Goal: Transaction & Acquisition: Purchase product/service

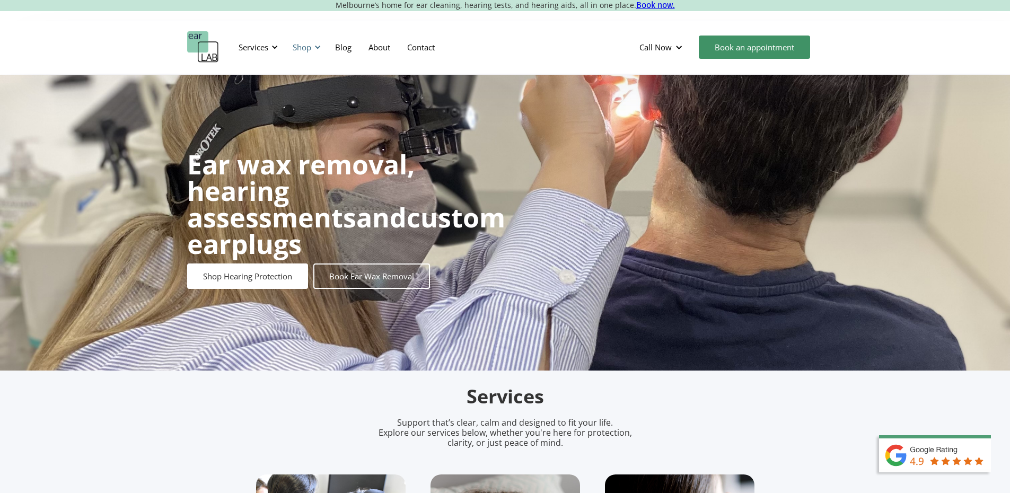
click at [318, 43] on div at bounding box center [317, 46] width 7 height 7
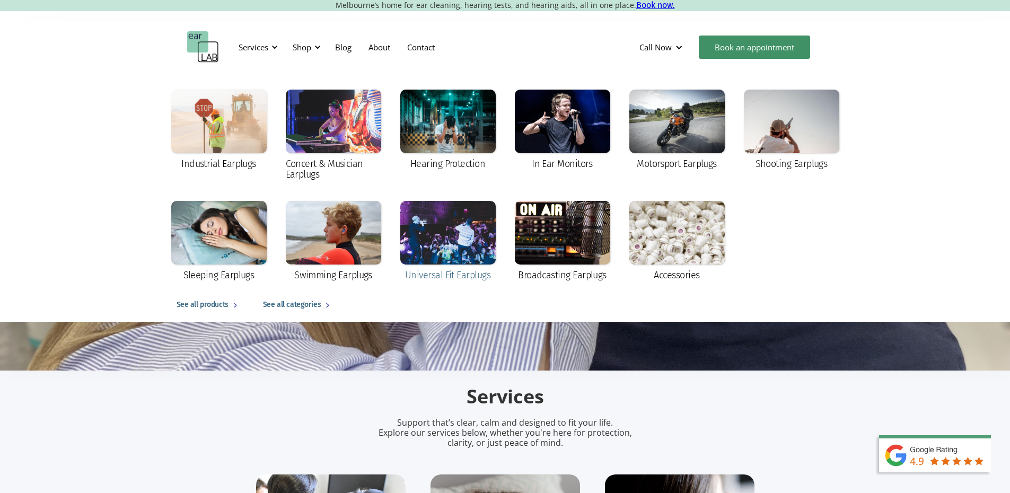
click at [416, 263] on div at bounding box center [447, 233] width 95 height 64
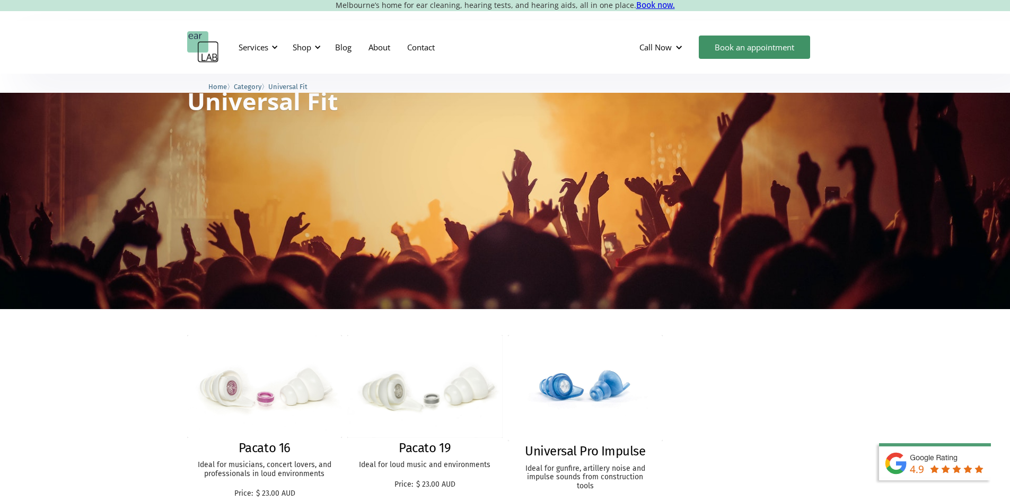
scroll to position [212, 0]
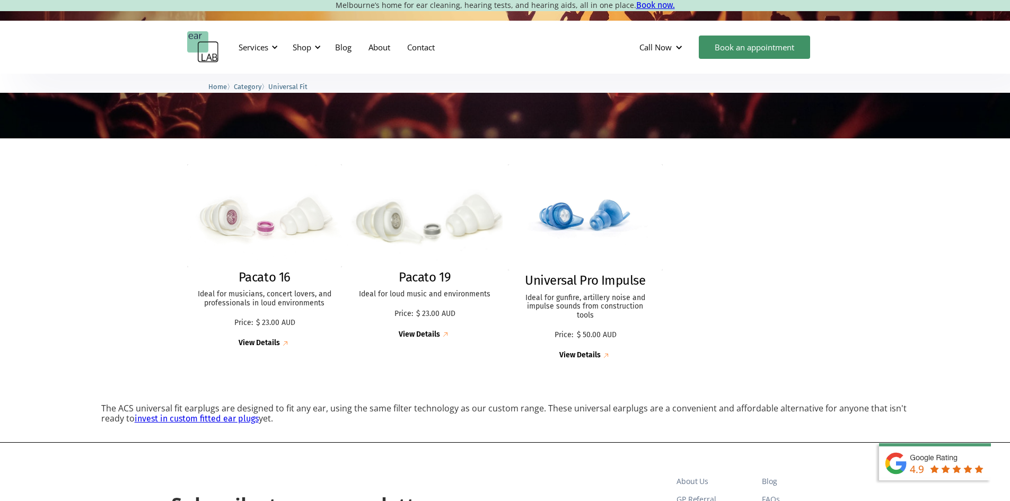
click at [447, 238] on img at bounding box center [424, 215] width 171 height 113
click at [269, 213] on img at bounding box center [264, 215] width 169 height 111
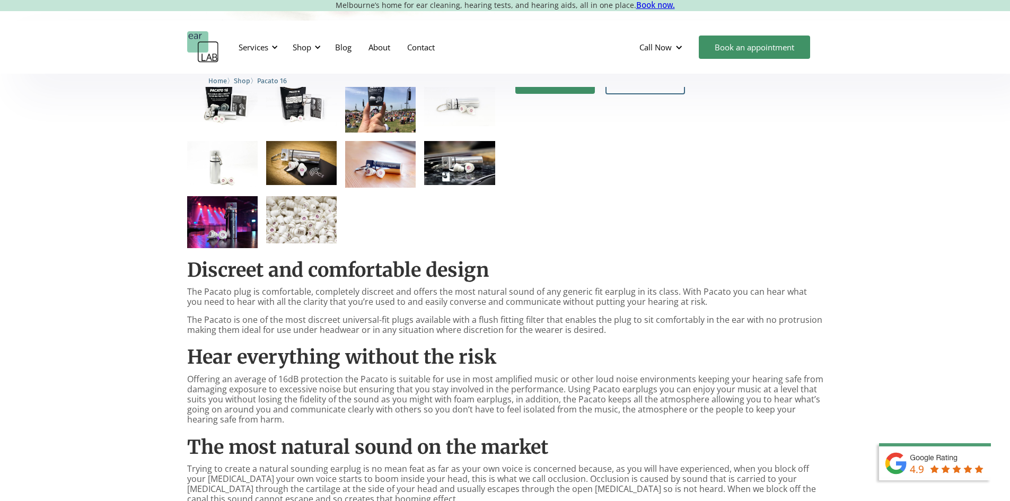
scroll to position [106, 0]
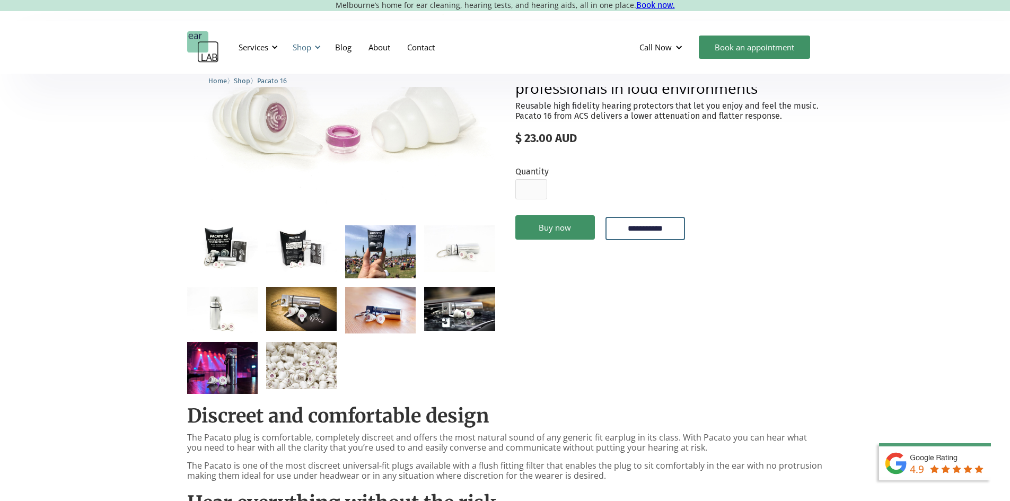
click at [307, 53] on div "Shop" at bounding box center [305, 47] width 38 height 32
